Goal: Task Accomplishment & Management: Use online tool/utility

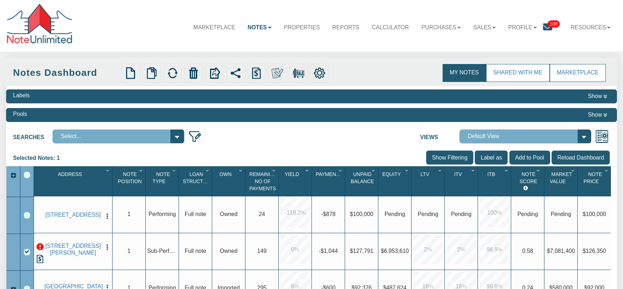
click at [106, 214] on img "button" at bounding box center [107, 216] width 7 height 7
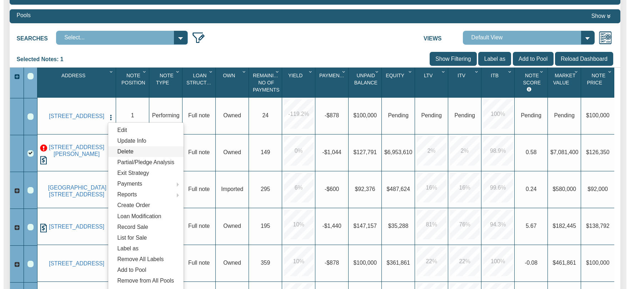
scroll to position [99, 0]
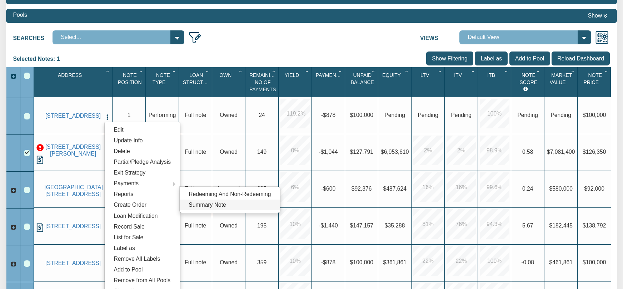
click at [194, 206] on link "Summary Note" at bounding box center [230, 204] width 100 height 11
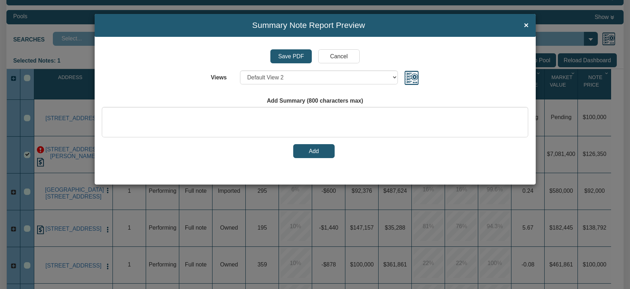
select select "object:1870"
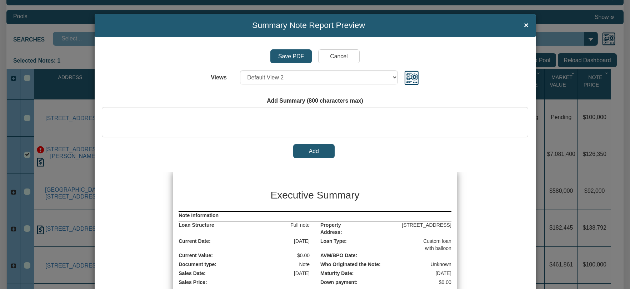
click at [332, 197] on h3 "Executive Summary" at bounding box center [315, 195] width 178 height 15
click at [410, 76] on img at bounding box center [411, 77] width 15 height 15
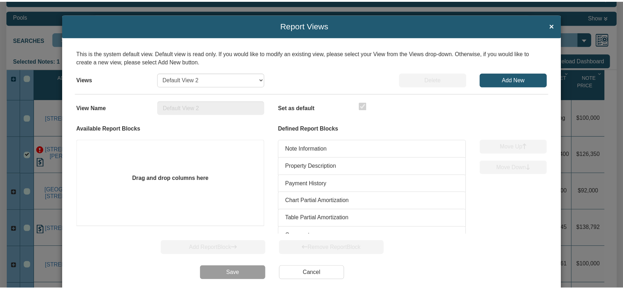
scroll to position [19, 0]
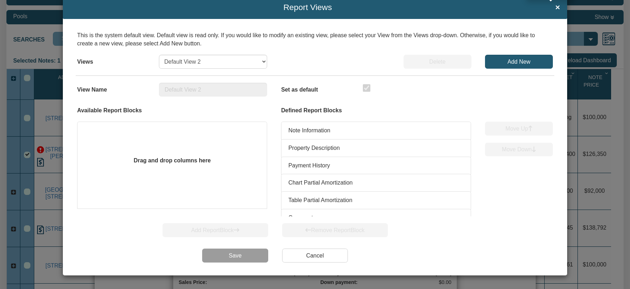
click at [555, 8] on span "×" at bounding box center [557, 7] width 5 height 9
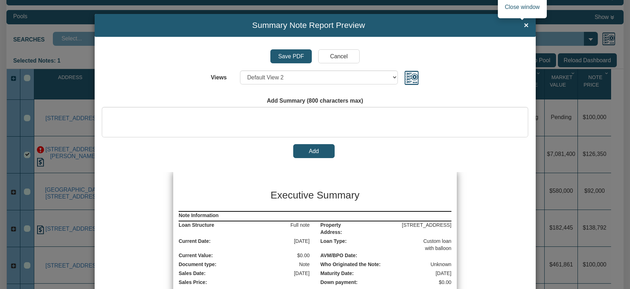
click at [524, 26] on span "×" at bounding box center [526, 25] width 5 height 9
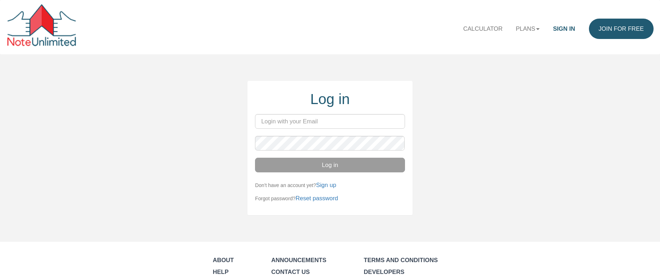
type input "vlad@noteunlimited.com"
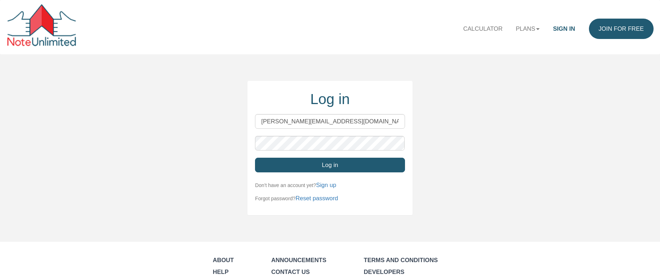
click at [328, 165] on button "Log in" at bounding box center [330, 165] width 150 height 15
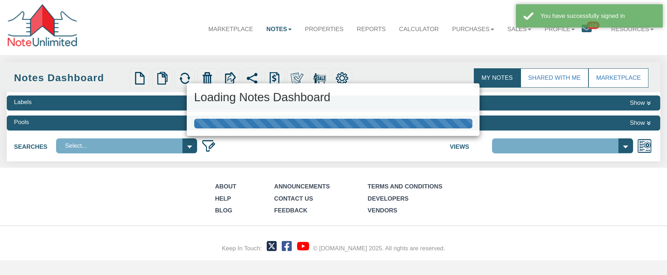
select select
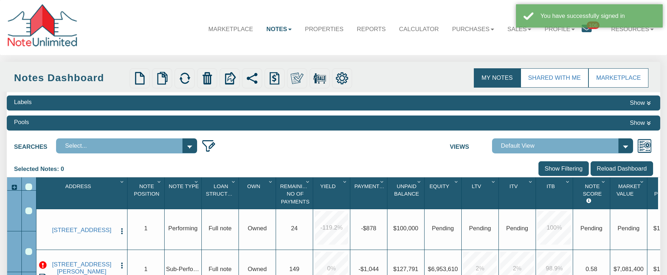
select select "3"
click at [345, 77] on img at bounding box center [342, 78] width 13 height 13
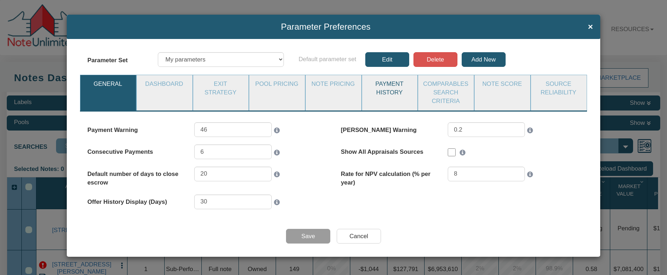
select select "object:1537"
click at [161, 85] on link "Dashboard" at bounding box center [164, 84] width 55 height 18
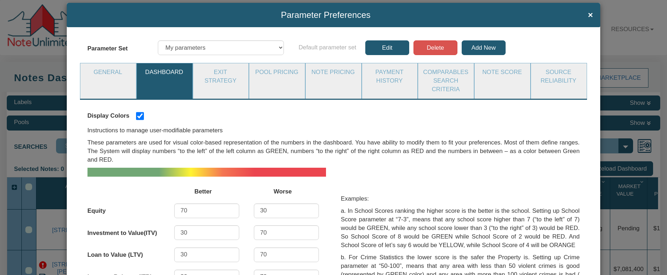
scroll to position [16, 0]
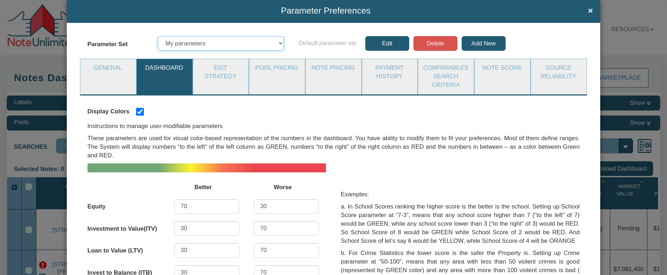
click at [274, 45] on select "Defaults My parameters Note Pricing (Demo) Pool Pricing (Demo) Exit Strategy (D…" at bounding box center [221, 43] width 126 height 15
